Goal: Browse casually

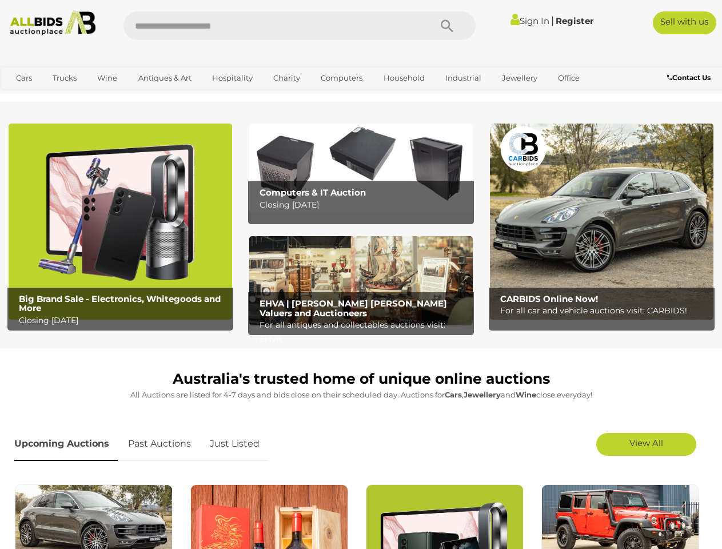
click at [447, 26] on icon "Search" at bounding box center [447, 26] width 13 height 17
click at [24, 78] on link "Cars" at bounding box center [24, 78] width 31 height 19
click at [65, 78] on link "Trucks" at bounding box center [64, 78] width 39 height 19
click at [107, 78] on link "Wine" at bounding box center [107, 78] width 35 height 19
click at [164, 78] on link "Antiques & Art" at bounding box center [165, 78] width 68 height 19
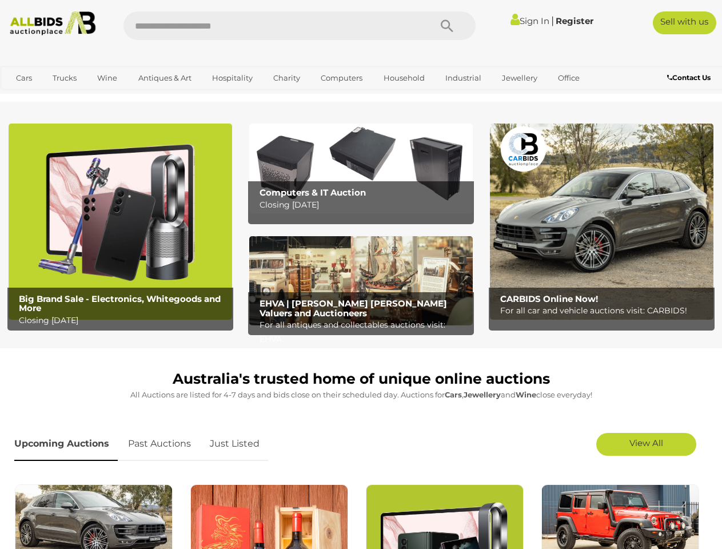
click at [231, 78] on link "Hospitality" at bounding box center [232, 78] width 55 height 19
click at [286, 78] on link "Charity" at bounding box center [287, 78] width 42 height 19
click at [340, 78] on link "Computers" at bounding box center [341, 78] width 57 height 19
